Goal: Information Seeking & Learning: Learn about a topic

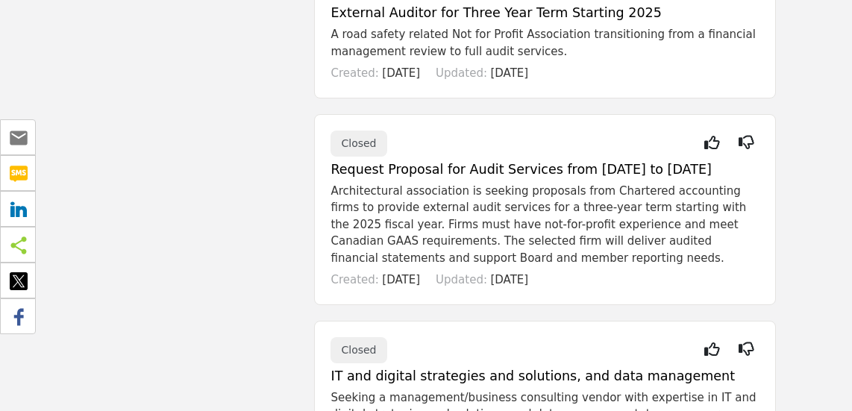
scroll to position [2910, 0]
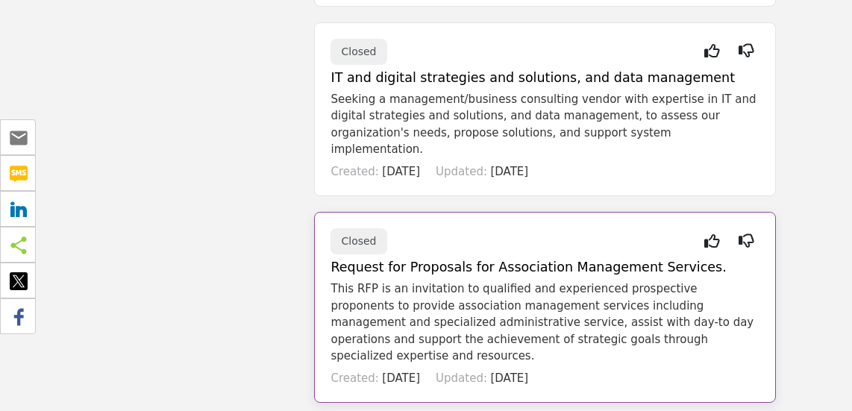
click at [483, 281] on p "This RFP is an invitation to qualified and experienced prospective proponents t…" at bounding box center [545, 323] width 429 height 84
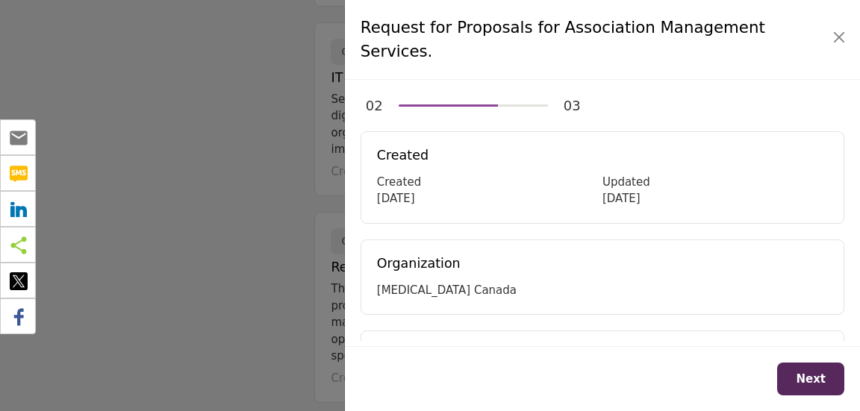
click at [851, 22] on div "Request for Proposals for Association Management Services." at bounding box center [602, 40] width 515 height 80
click at [840, 27] on button "Close" at bounding box center [838, 37] width 21 height 21
